Goal: Find specific page/section: Find specific page/section

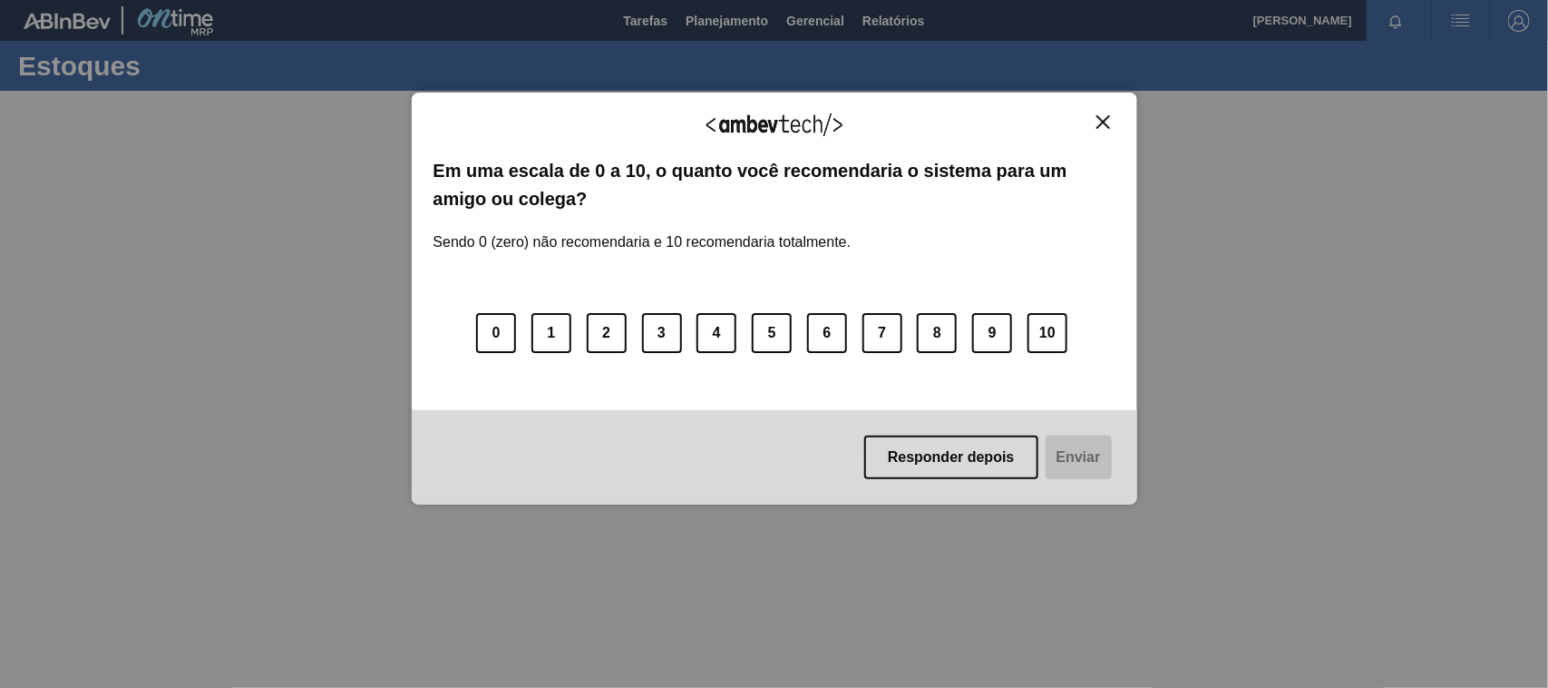
click at [1104, 120] on img "Close" at bounding box center [1104, 122] width 14 height 14
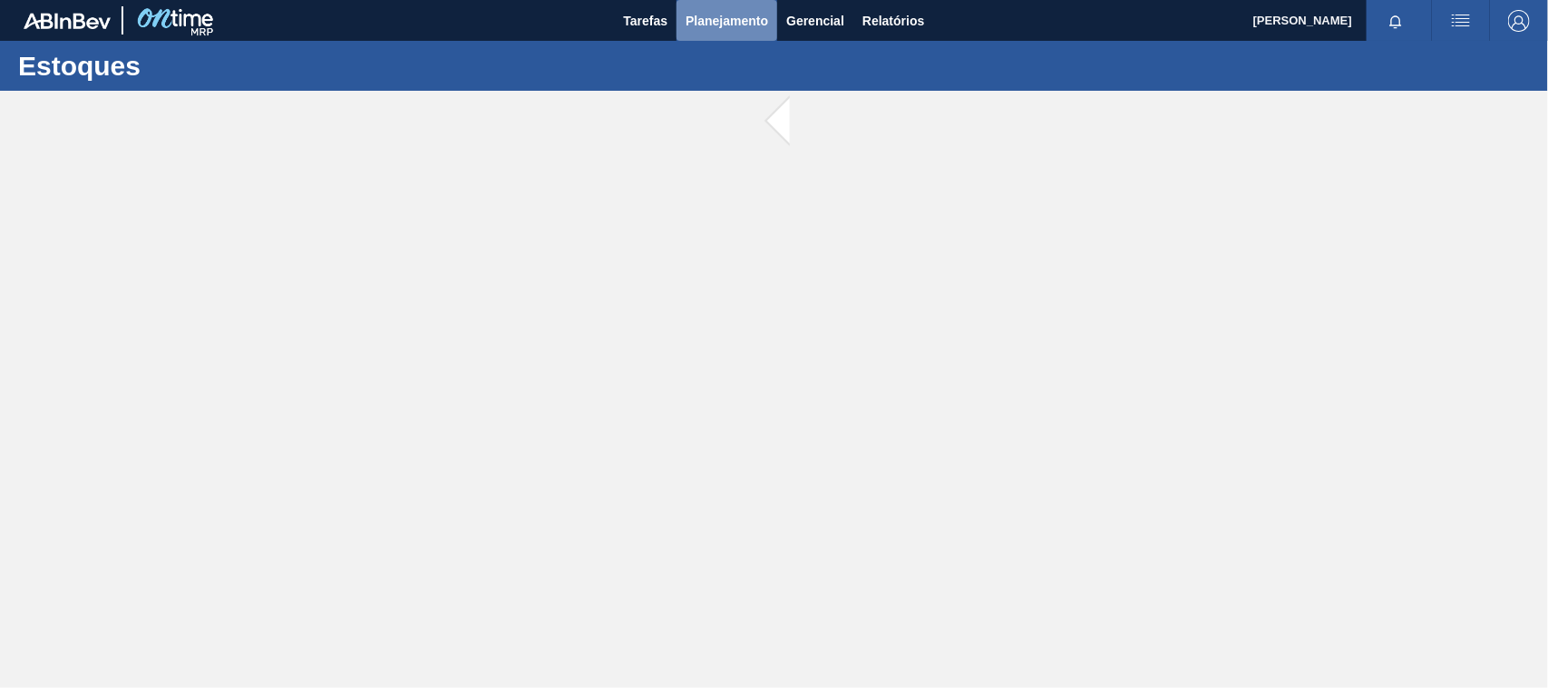
click at [710, 21] on span "Planejamento" at bounding box center [727, 21] width 83 height 22
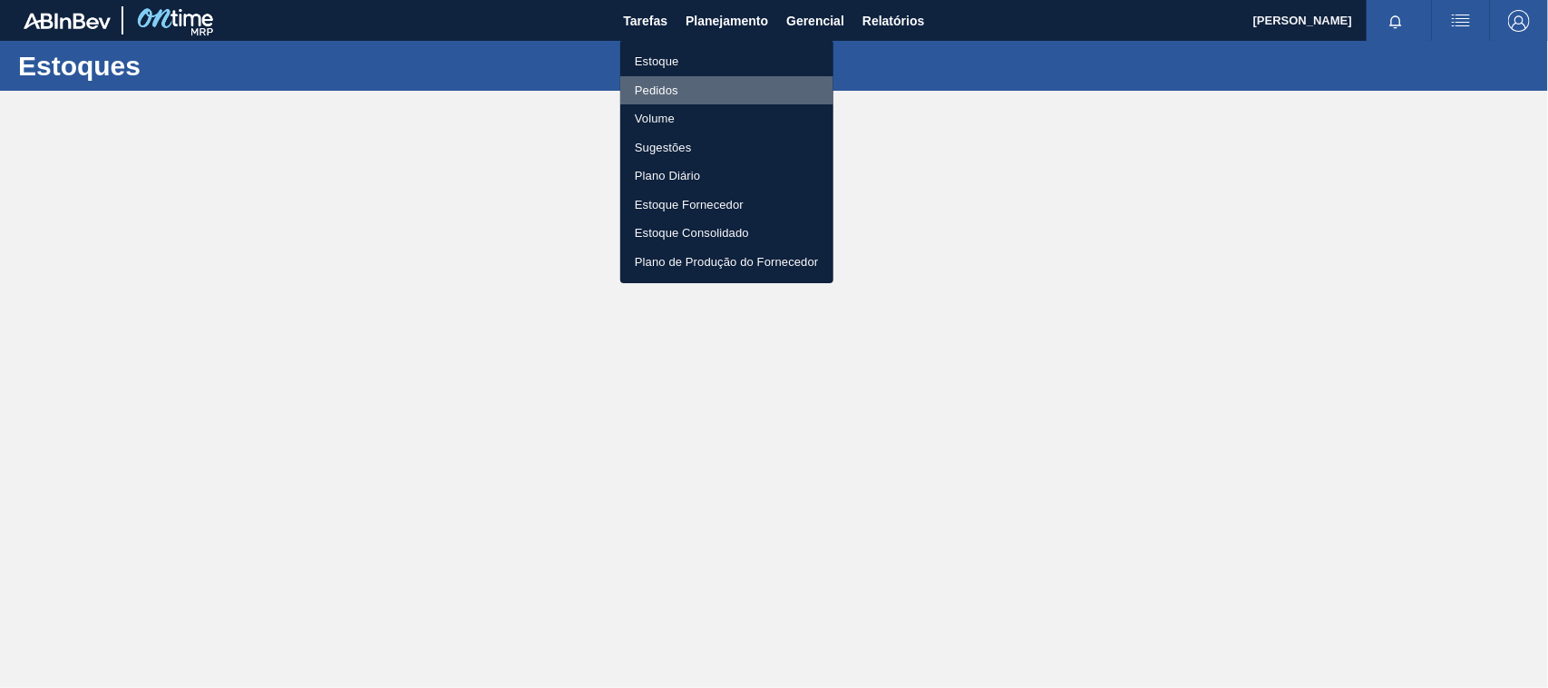
click at [664, 93] on li "Pedidos" at bounding box center [726, 90] width 213 height 29
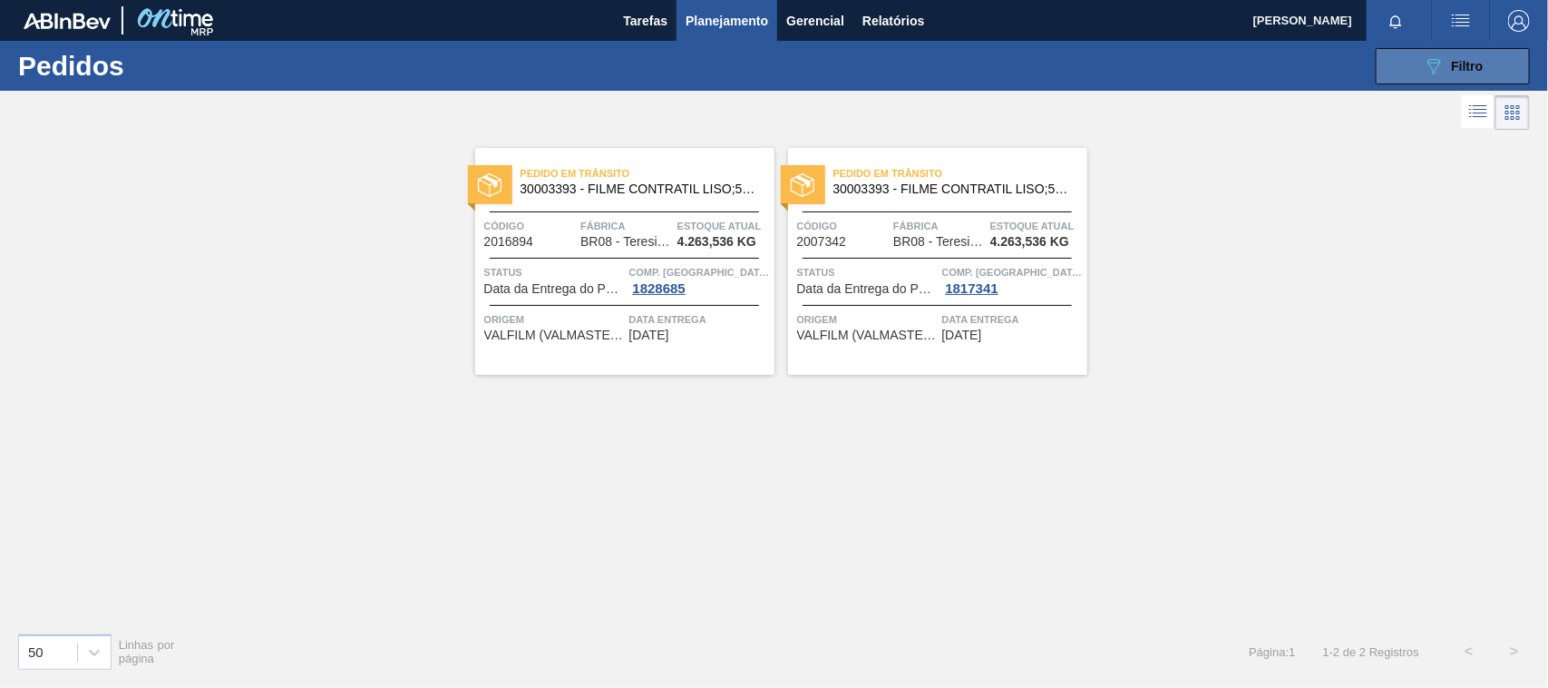
click at [1443, 57] on icon "089F7B8B-B2A5-4AFE-B5C0-19BA573D28AC" at bounding box center [1434, 66] width 22 height 22
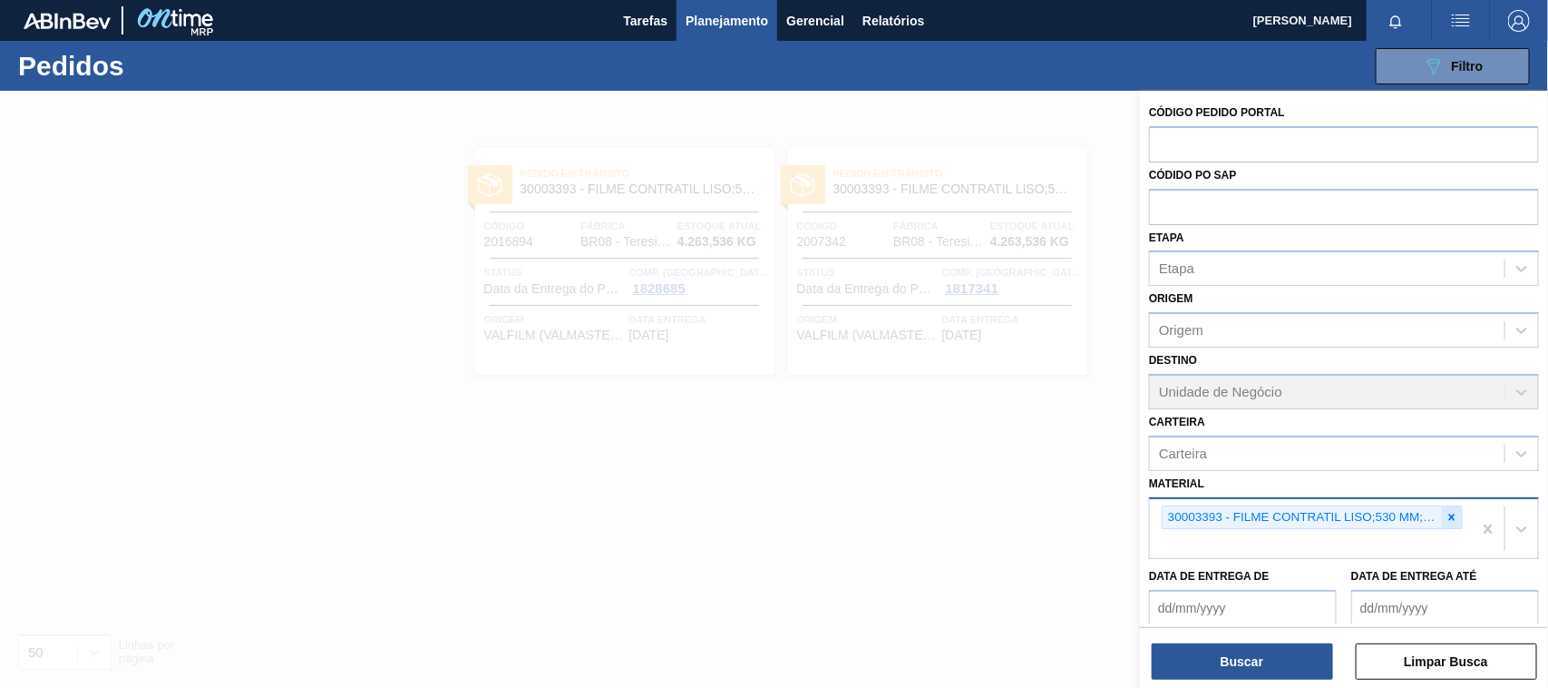
click at [1449, 513] on icon at bounding box center [1452, 516] width 6 height 6
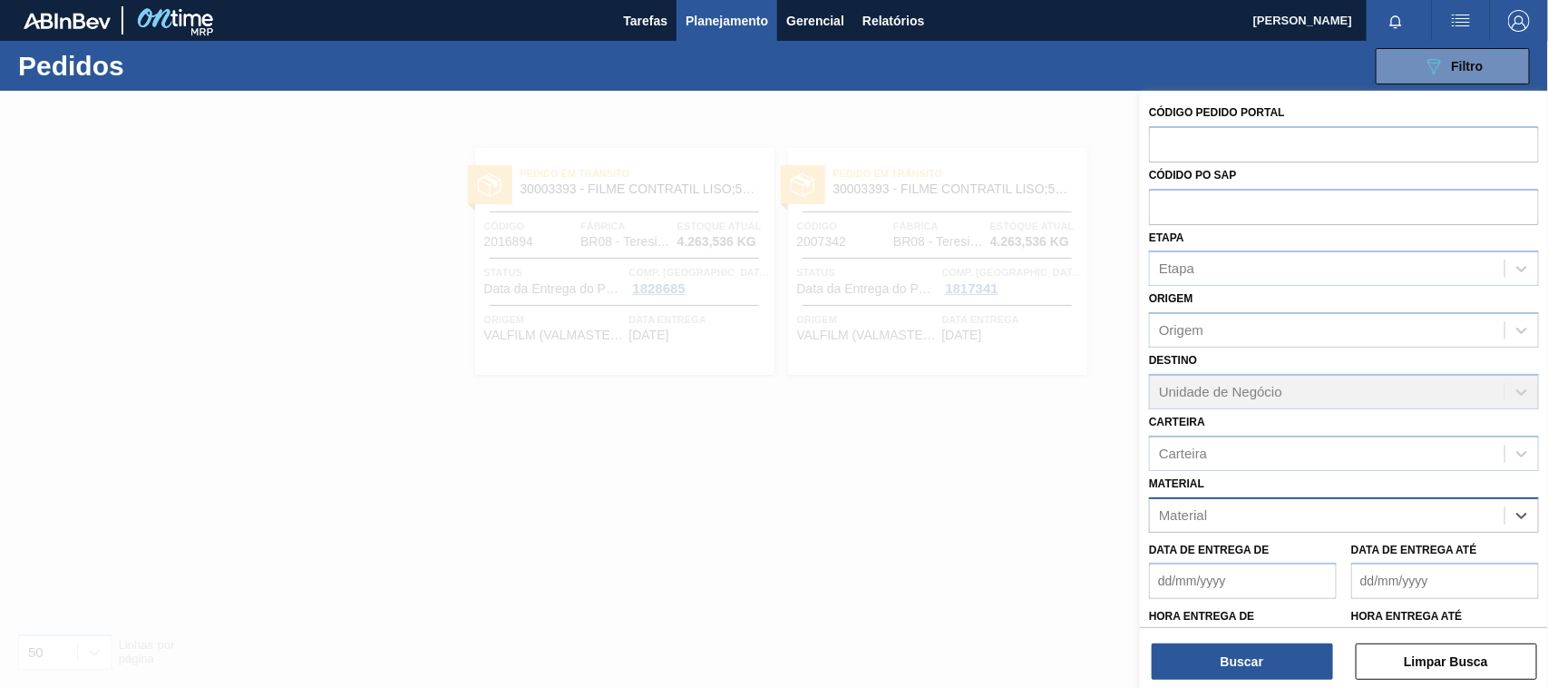
paste input "30002293"
type input "30002293"
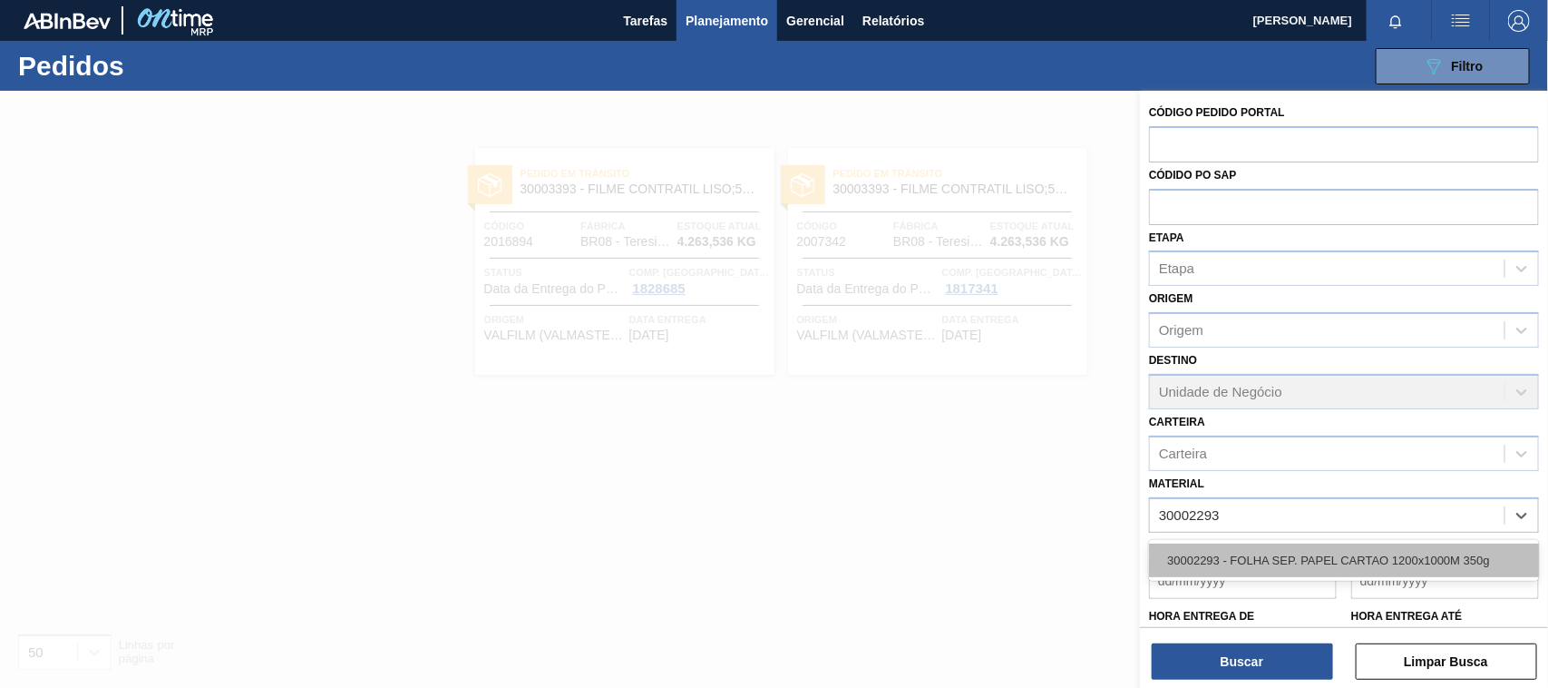
click at [1283, 560] on div "30002293 - FOLHA SEP. PAPEL CARTAO 1200x1000M 350g" at bounding box center [1344, 560] width 390 height 34
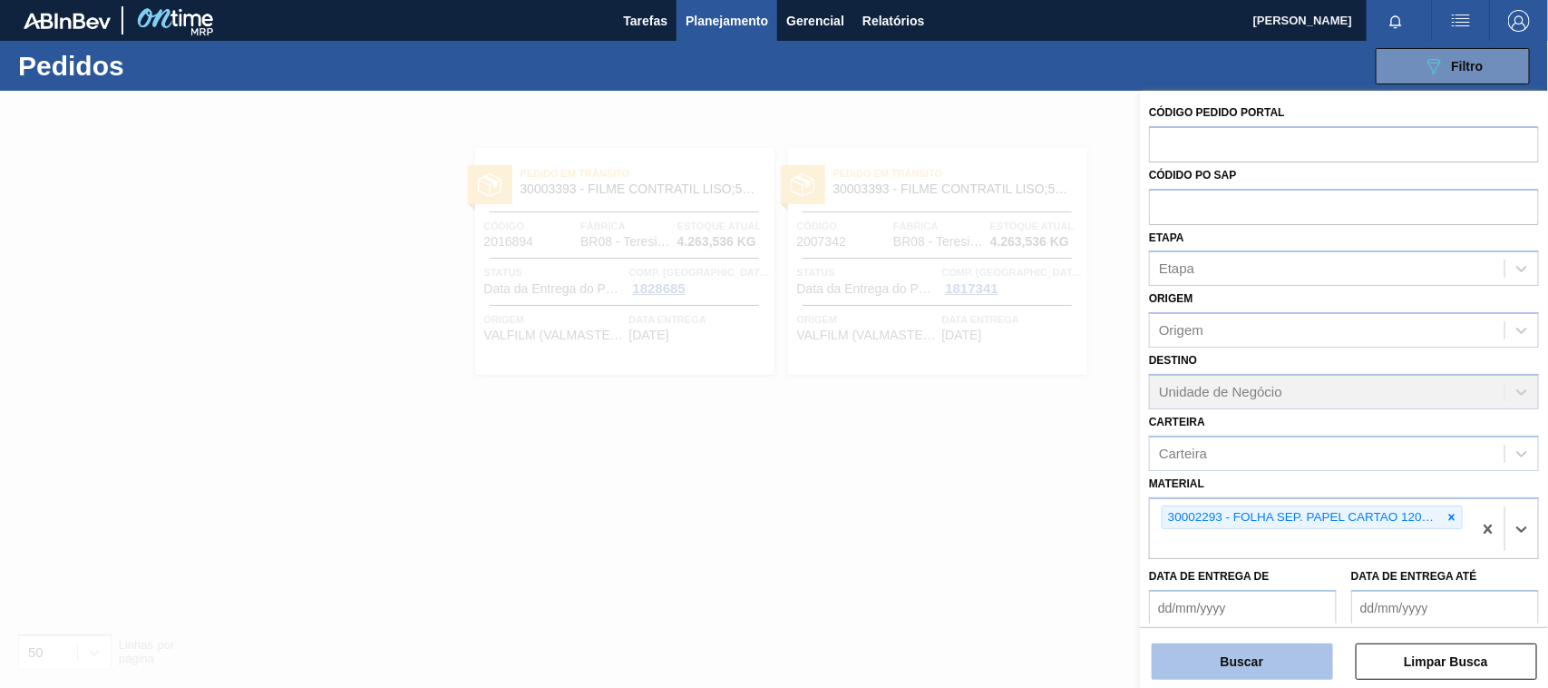
click at [1240, 662] on button "Buscar" at bounding box center [1242, 661] width 181 height 36
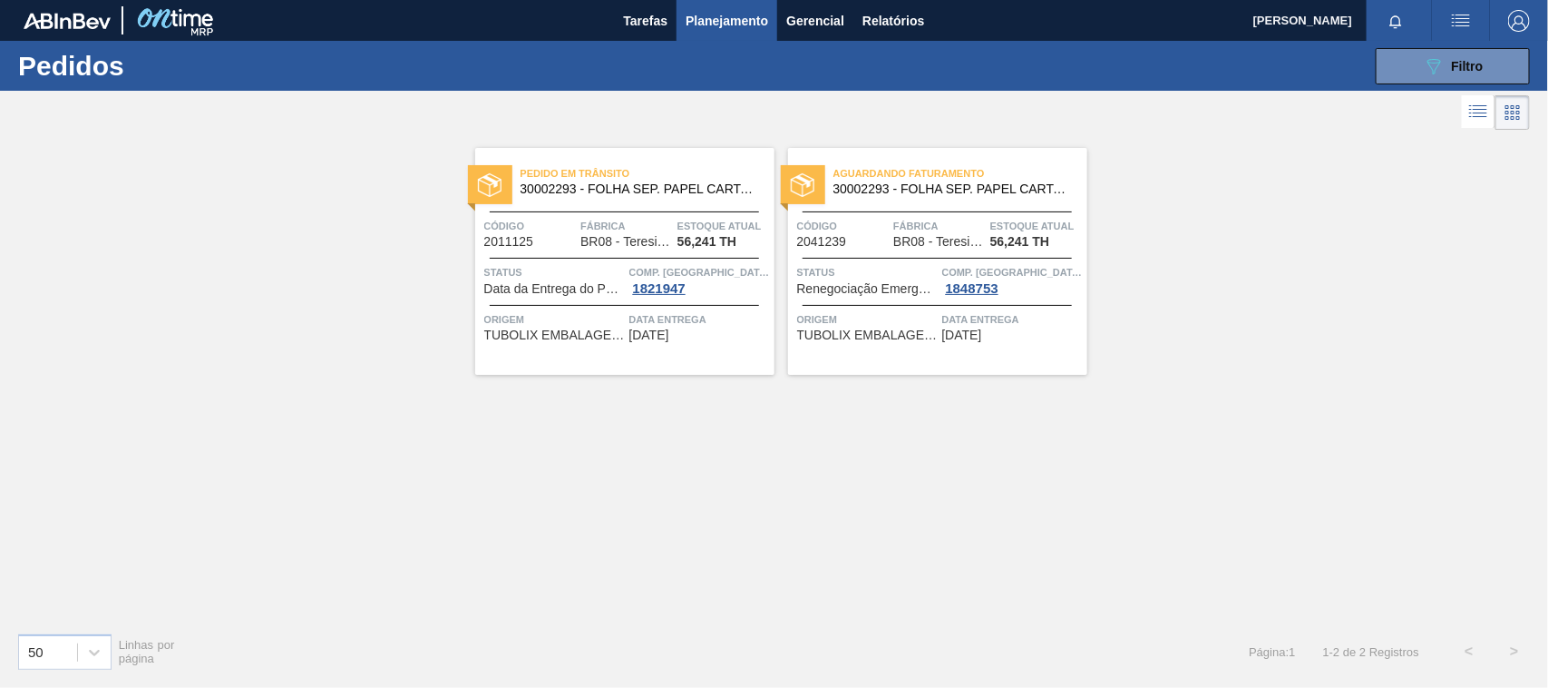
click at [540, 237] on div "Código 2011125" at bounding box center [530, 233] width 93 height 32
